Goal: Task Accomplishment & Management: Manage account settings

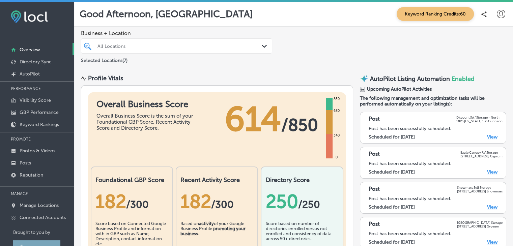
click at [175, 50] on div at bounding box center [169, 45] width 144 height 9
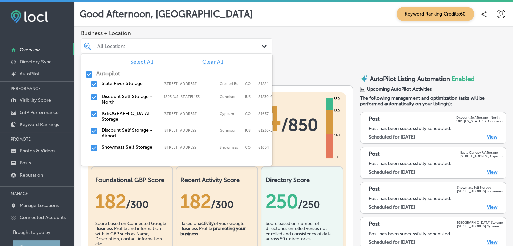
click at [204, 65] on div "Select All Clear All Autopilot Slate River Storage [STREET_ADDRESS][GEOGRAPHIC_…" at bounding box center [176, 104] width 191 height 101
click at [214, 61] on span "Clear All" at bounding box center [212, 62] width 21 height 6
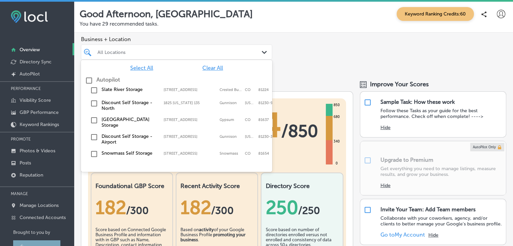
click at [90, 89] on input "checkbox" at bounding box center [94, 90] width 8 height 8
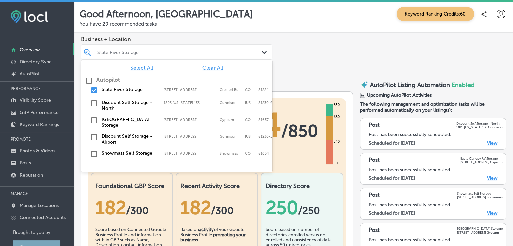
click at [298, 53] on div "Business + Location option [STREET_ADDRESS]. option [STREET_ADDRESS], 0 of 2. 8…" at bounding box center [293, 53] width 439 height 41
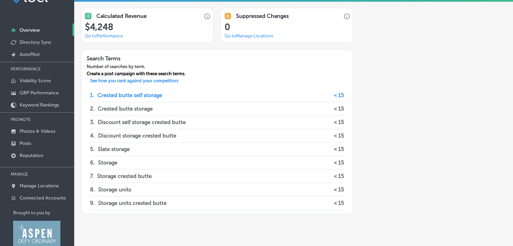
scroll to position [34, 0]
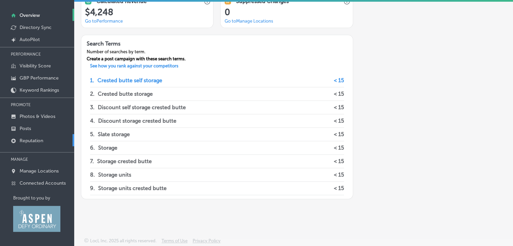
click at [40, 140] on p "Reputation" at bounding box center [32, 141] width 24 height 6
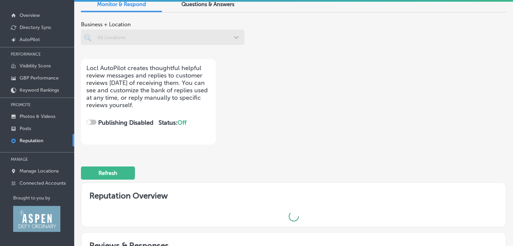
checkbox input "true"
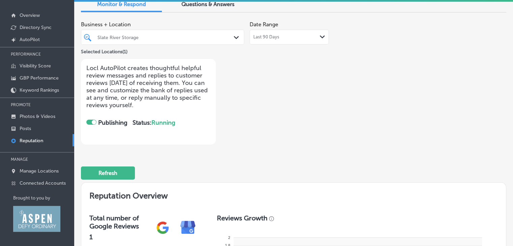
click at [172, 35] on div "Slate River Storage" at bounding box center [165, 37] width 137 height 6
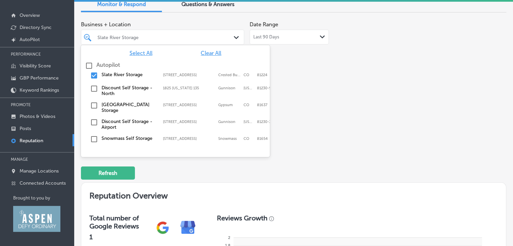
click at [93, 76] on input "checkbox" at bounding box center [94, 75] width 8 height 8
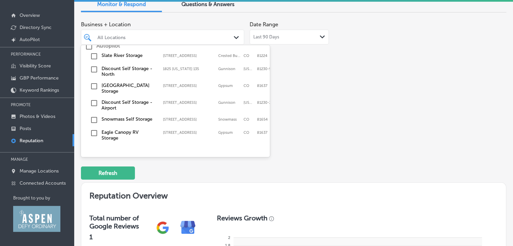
scroll to position [35, 0]
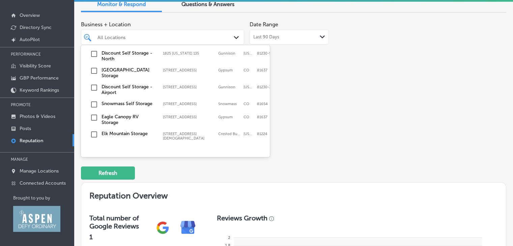
click at [95, 131] on input "checkbox" at bounding box center [94, 135] width 8 height 8
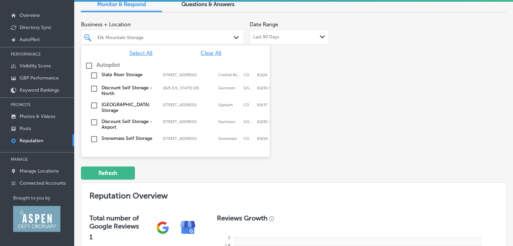
click at [409, 97] on div "Business + Location option [STREET_ADDRESS][DEMOGRAPHIC_DATA]. option [STREET_A…" at bounding box center [293, 81] width 425 height 127
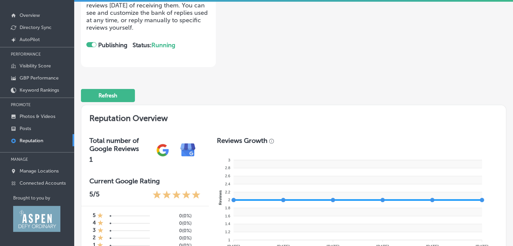
scroll to position [0, 0]
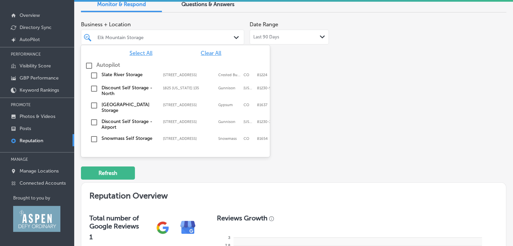
click at [216, 44] on div "Elk Mountain Storage Path Created with Sketch." at bounding box center [162, 37] width 163 height 15
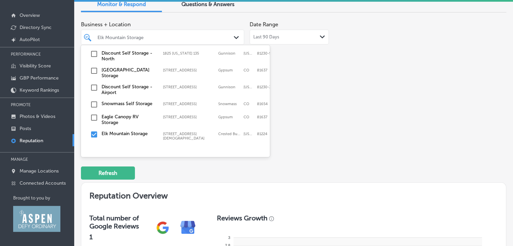
click at [93, 131] on input "checkbox" at bounding box center [94, 135] width 8 height 8
click at [93, 115] on input "checkbox" at bounding box center [94, 118] width 8 height 8
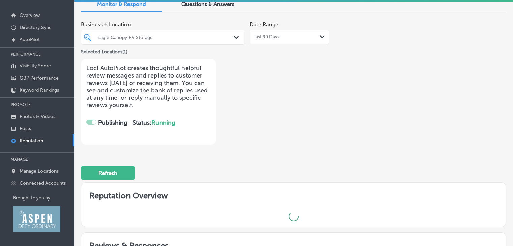
click at [396, 79] on div "Business + Location Eagle Canopy RV Storage Path Created with Sketch. Selected …" at bounding box center [293, 81] width 425 height 127
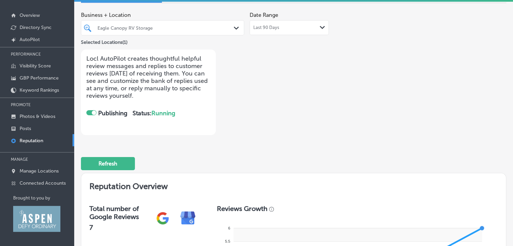
scroll to position [0, 0]
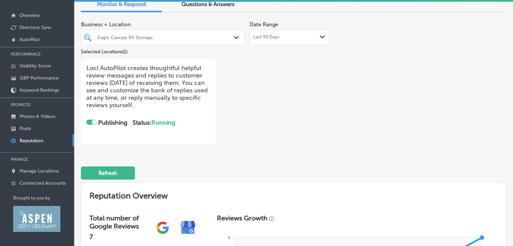
click at [158, 42] on div "Eagle Canopy RV Storage Path Created with Sketch." at bounding box center [162, 37] width 163 height 15
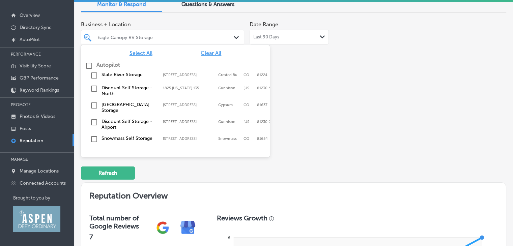
scroll to position [35, 0]
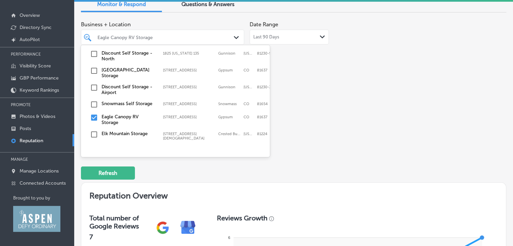
click at [95, 114] on input "checkbox" at bounding box center [94, 118] width 8 height 8
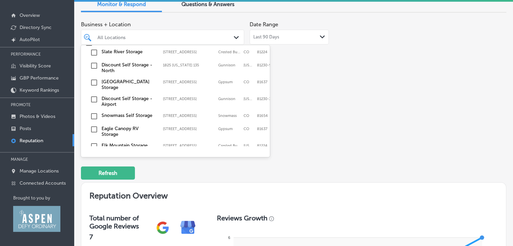
scroll to position [34, 0]
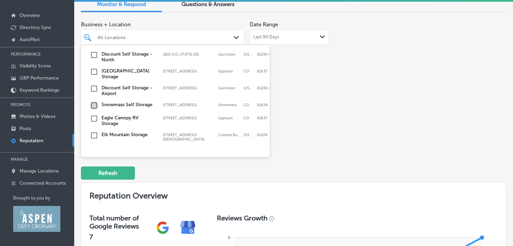
click at [96, 102] on input "checkbox" at bounding box center [94, 106] width 8 height 8
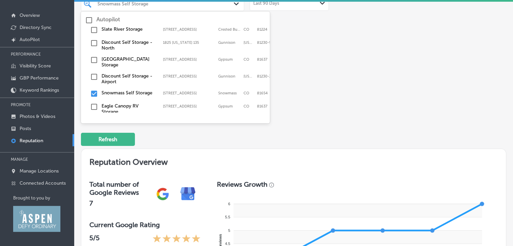
scroll to position [1, 0]
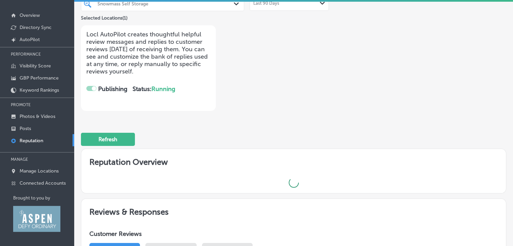
click at [297, 86] on div "Business + Location Snowmass Self Storage Path Created with Sketch. Selected Lo…" at bounding box center [208, 47] width 255 height 127
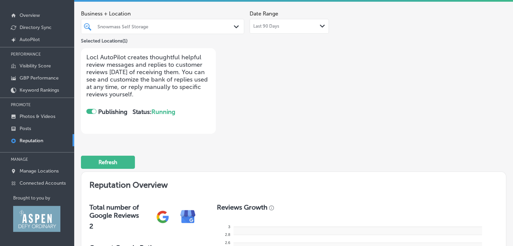
scroll to position [0, 0]
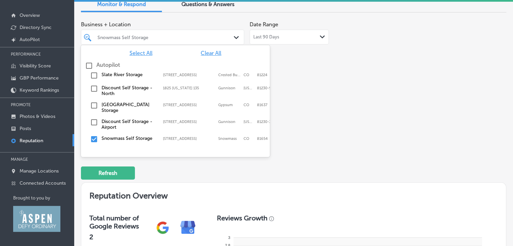
click at [146, 41] on div at bounding box center [156, 37] width 118 height 9
click at [92, 135] on input "checkbox" at bounding box center [94, 139] width 8 height 8
click at [96, 73] on input "checkbox" at bounding box center [94, 75] width 8 height 8
click at [362, 91] on div "Business + Location option [STREET_ADDRESS]. option 1825 [US_STATE] 135 focused…" at bounding box center [293, 81] width 425 height 127
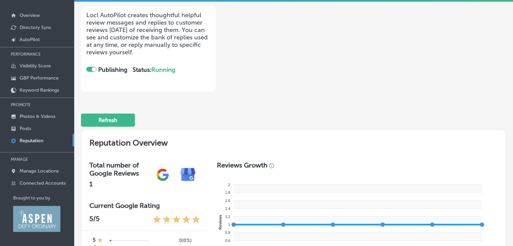
scroll to position [34, 0]
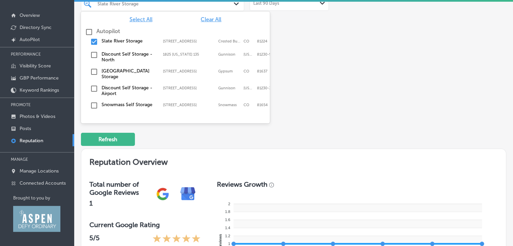
click at [184, 7] on div at bounding box center [156, 3] width 118 height 9
click at [90, 46] on div "Slate River Storage [STREET_ADDRESS][GEOGRAPHIC_DATA][STREET_ADDRESS]" at bounding box center [175, 42] width 183 height 10
click at [92, 73] on input "checkbox" at bounding box center [94, 72] width 8 height 8
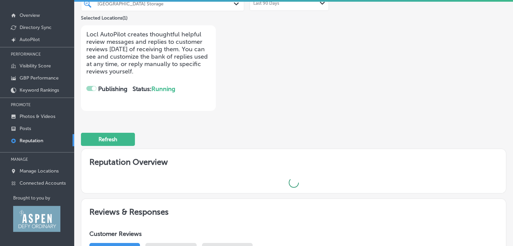
click at [317, 68] on div "Business + Location [GEOGRAPHIC_DATA] Storage Path Created with Sketch. Selecte…" at bounding box center [208, 47] width 255 height 127
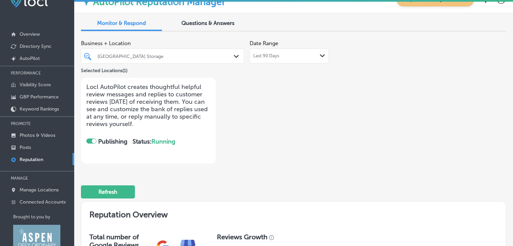
scroll to position [0, 0]
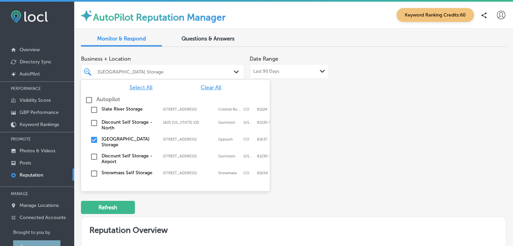
click at [142, 74] on div "[GEOGRAPHIC_DATA] Storage" at bounding box center [165, 72] width 137 height 6
click at [92, 143] on input "checkbox" at bounding box center [94, 140] width 8 height 8
click at [94, 123] on input "checkbox" at bounding box center [94, 123] width 8 height 8
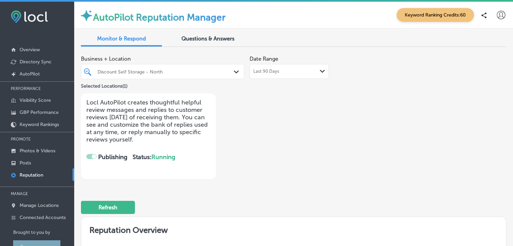
click at [464, 144] on div "Business + Location Discount Self Storage - North Path Created with Sketch. Sel…" at bounding box center [293, 115] width 425 height 127
click at [182, 74] on div "Discount Self Storage - North" at bounding box center [165, 72] width 137 height 6
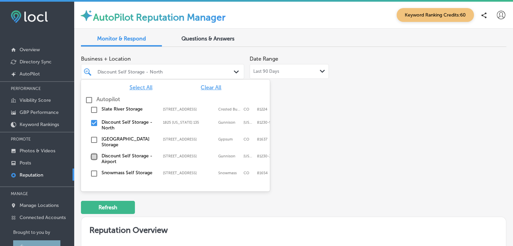
click at [96, 155] on input "checkbox" at bounding box center [94, 157] width 8 height 8
click at [91, 121] on input "checkbox" at bounding box center [94, 123] width 8 height 8
click at [322, 115] on div "Business + Location option 1825 [US_STATE] 135, deselected. option [STREET_ADDR…" at bounding box center [208, 115] width 255 height 127
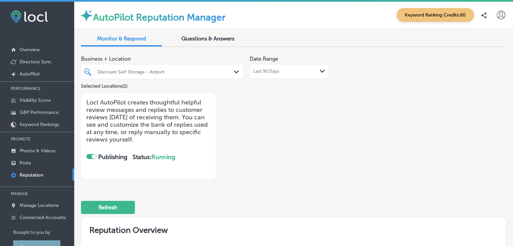
click at [164, 69] on div "Discount Self Storage - Airport" at bounding box center [165, 72] width 137 height 6
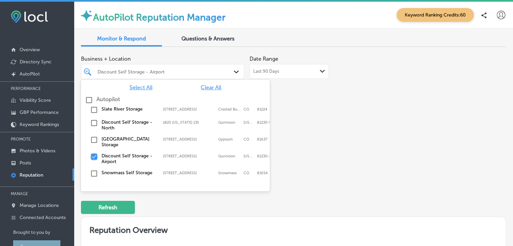
click at [93, 153] on input "checkbox" at bounding box center [94, 157] width 8 height 8
type textarea "x"
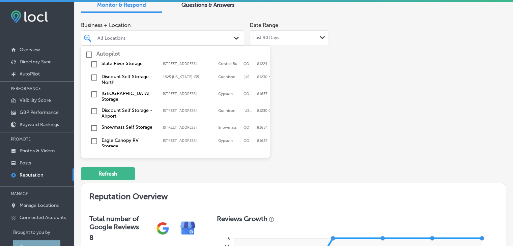
scroll to position [1, 0]
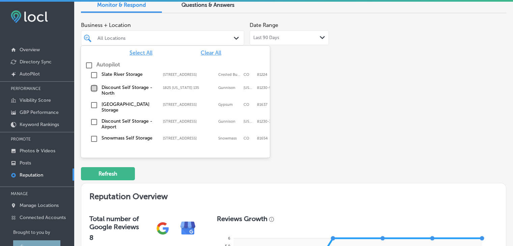
click at [94, 86] on input "checkbox" at bounding box center [94, 88] width 8 height 8
click at [313, 99] on div "Business + Location option 1825 [US_STATE] 135, selected. option 500 Plane St f…" at bounding box center [208, 82] width 255 height 127
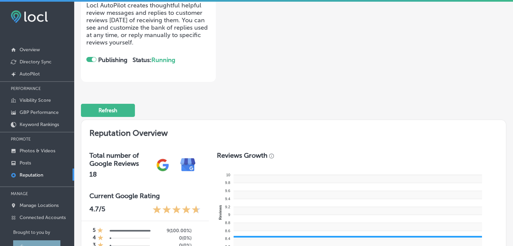
scroll to position [135, 0]
